Goal: Find contact information: Find contact information

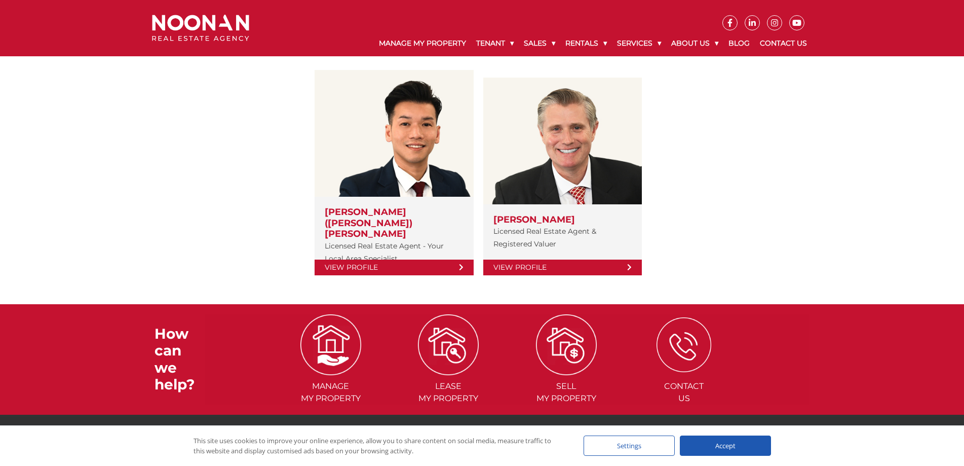
scroll to position [150, 0]
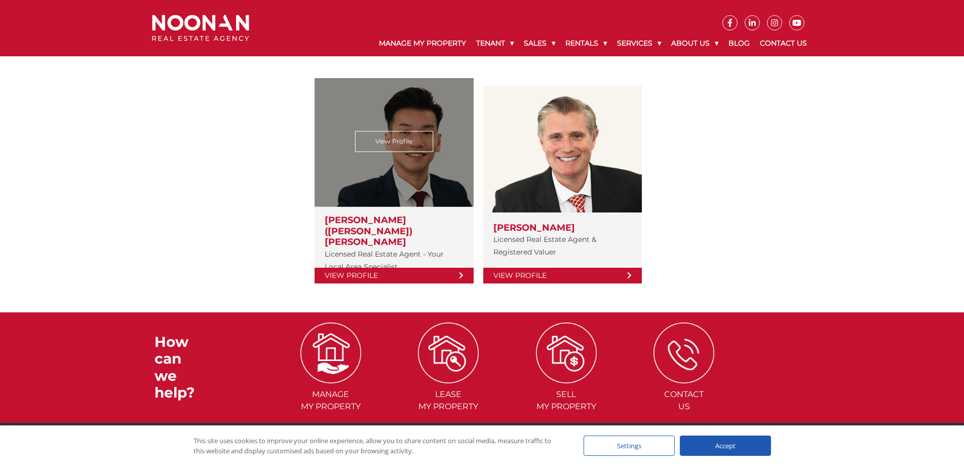
click at [461, 272] on icon at bounding box center [461, 275] width 5 height 7
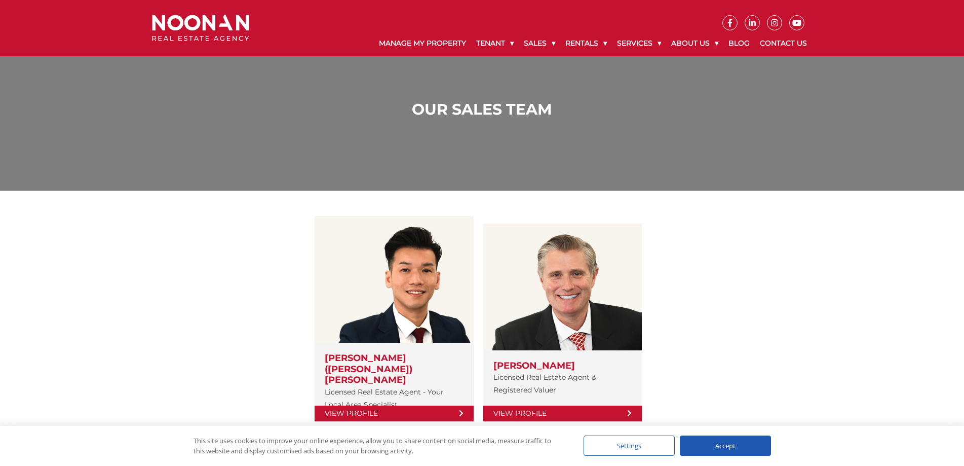
scroll to position [0, 0]
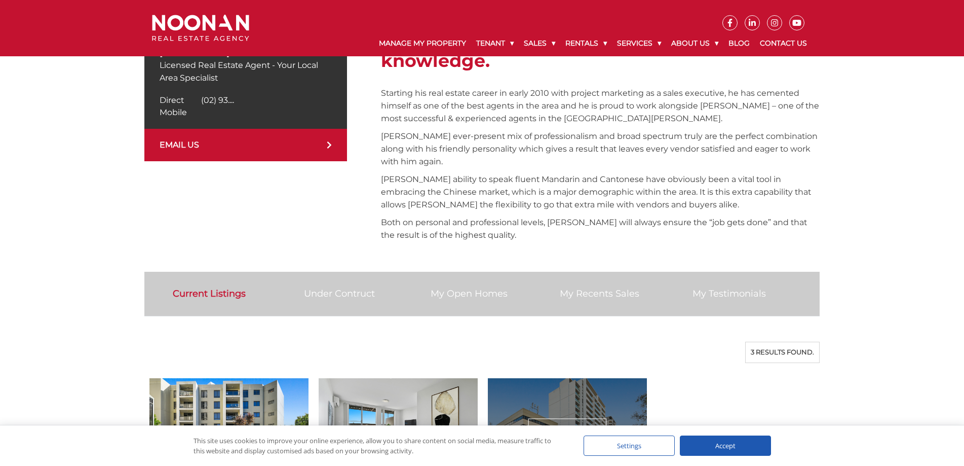
scroll to position [304, 0]
